Goal: Task Accomplishment & Management: Manage account settings

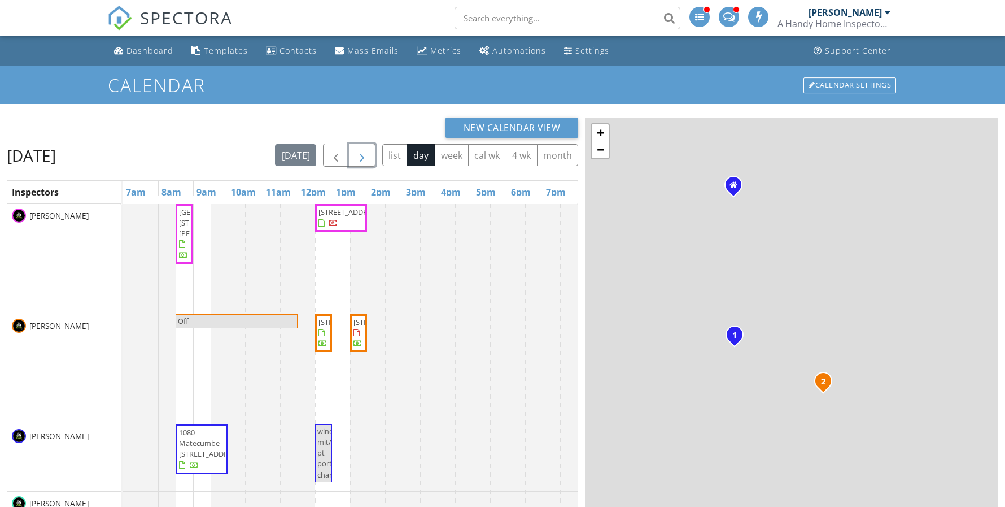
click at [354, 158] on button "button" at bounding box center [362, 154] width 27 height 23
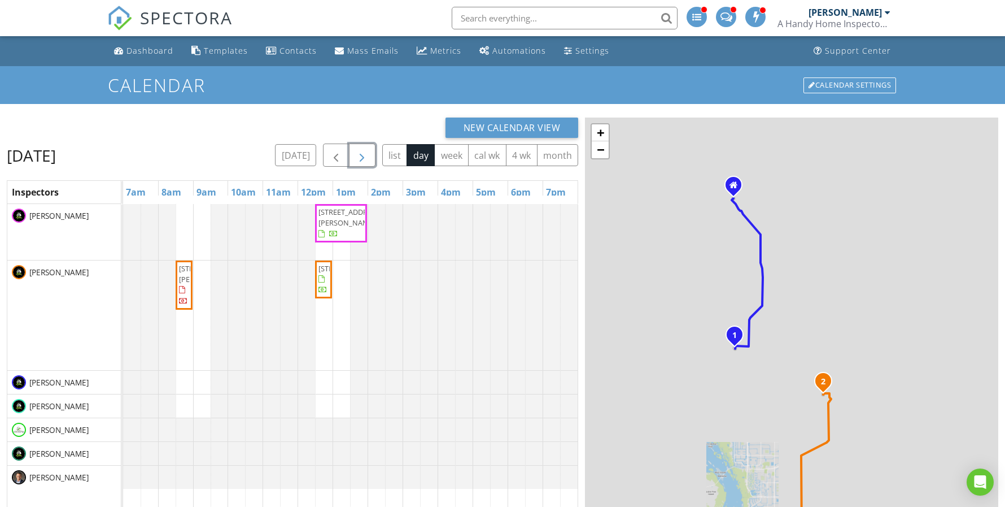
drag, startPoint x: 356, startPoint y: 158, endPoint x: 361, endPoint y: 150, distance: 8.9
click at [358, 155] on span "button" at bounding box center [362, 156] width 14 height 14
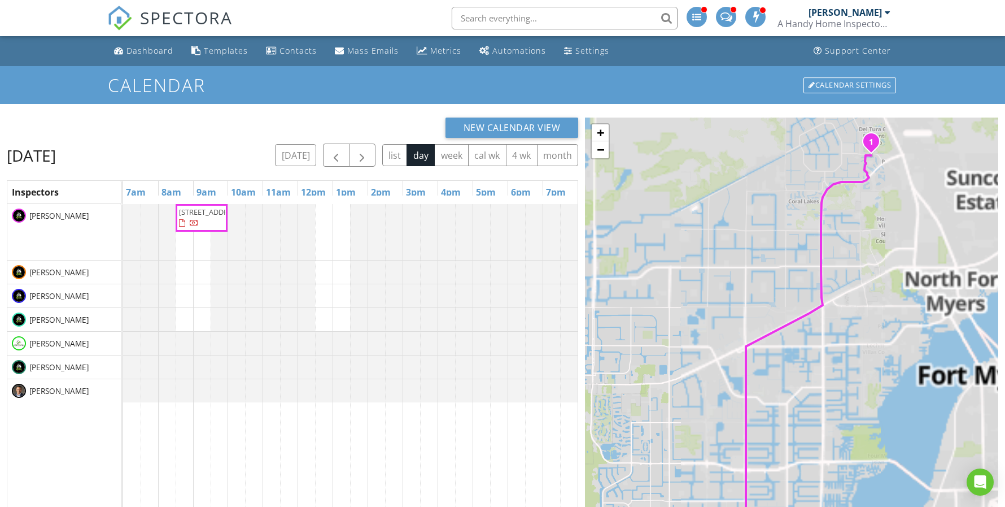
click at [346, 123] on div "New Calendar View" at bounding box center [293, 127] width 572 height 20
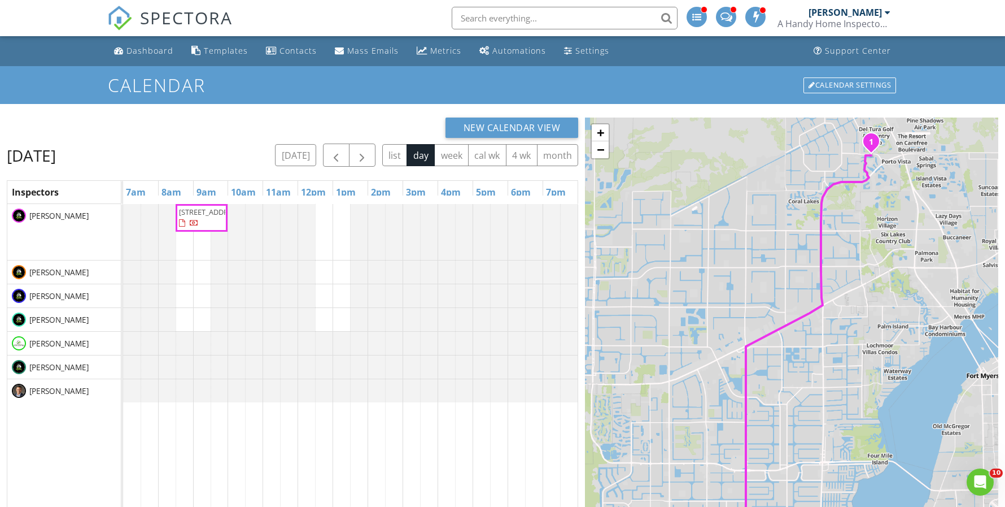
click at [193, 217] on span "[STREET_ADDRESS]" at bounding box center [210, 212] width 63 height 10
